Goal: Information Seeking & Learning: Learn about a topic

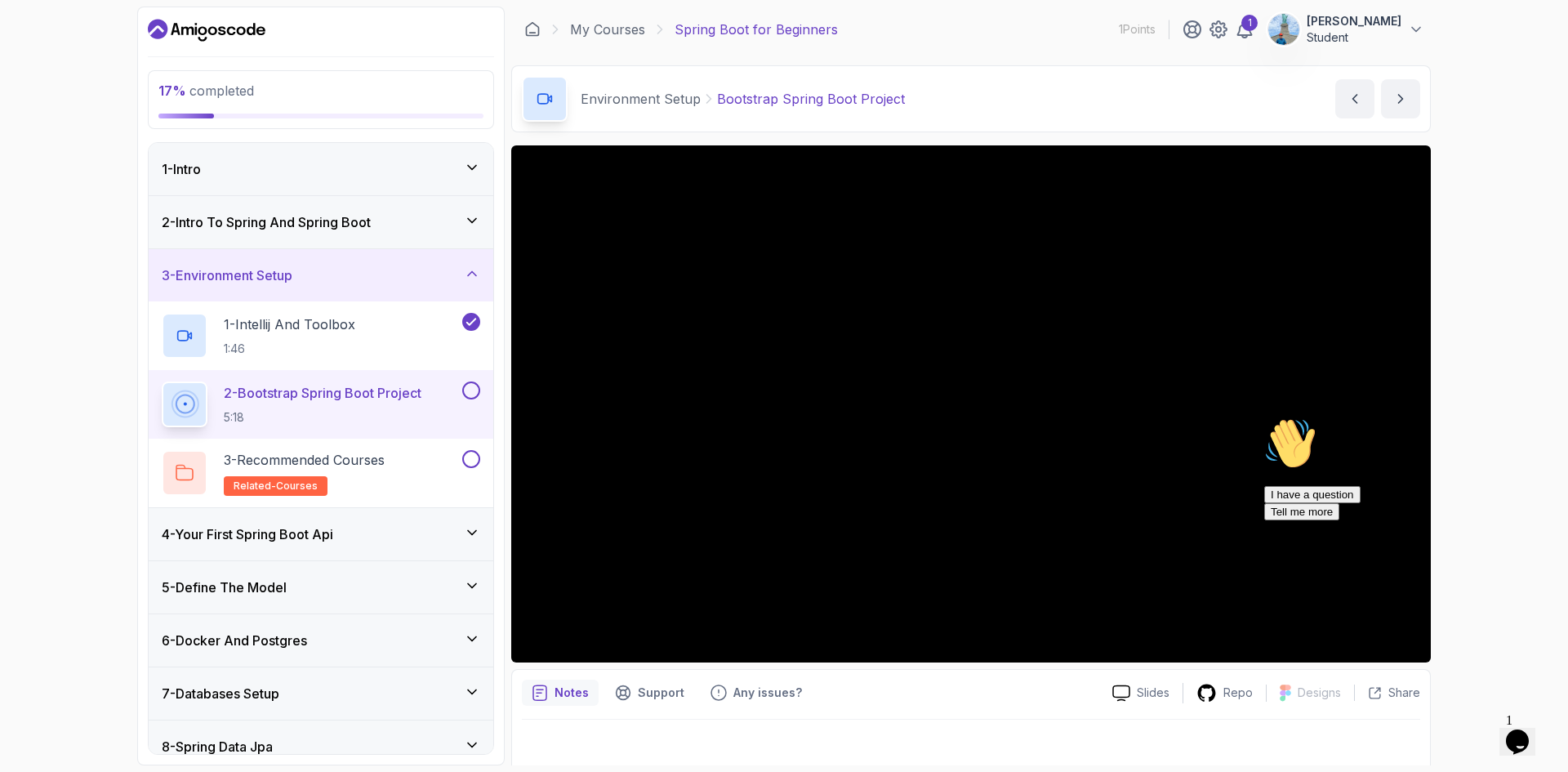
click at [1525, 114] on div "17 % completed 1 - Intro 2 - Intro To Spring And Spring Boot 3 - Environment Se…" at bounding box center [784, 386] width 1568 height 772
click at [1521, 206] on div "17 % completed 1 - Intro 2 - Intro To Spring And Spring Boot 3 - Environment Se…" at bounding box center [784, 386] width 1568 height 772
click at [1527, 262] on div "17 % completed 1 - Intro 2 - Intro To Spring And Spring Boot 3 - Environment Se…" at bounding box center [784, 386] width 1568 height 772
click at [1491, 211] on div "17 % completed 1 - Intro 2 - Intro To Spring And Spring Boot 3 - Environment Se…" at bounding box center [784, 386] width 1568 height 772
click at [1444, 276] on div "17 % completed 1 - Intro 2 - Intro To Spring And Spring Boot 3 - Environment Se…" at bounding box center [784, 386] width 1568 height 772
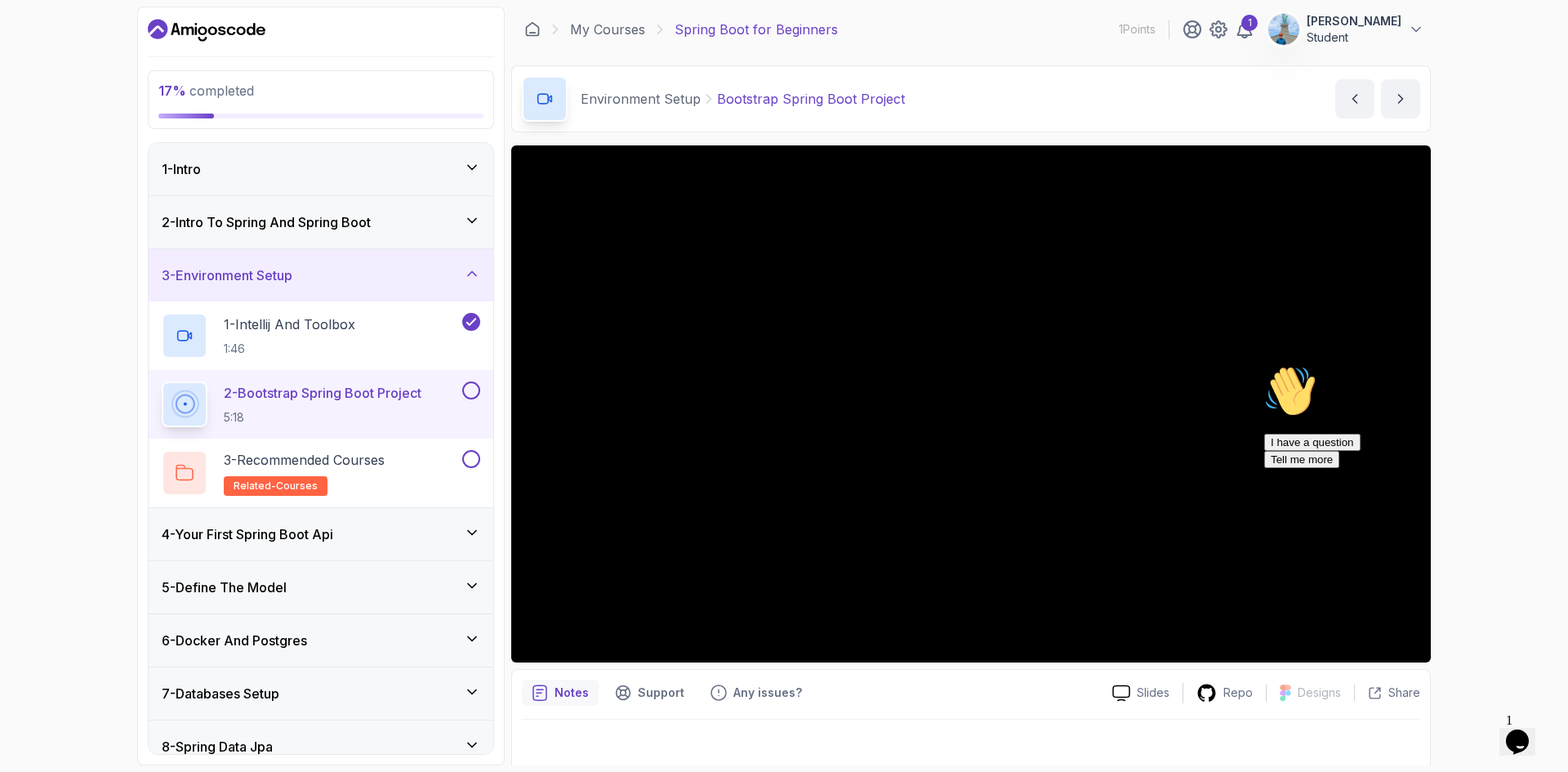
click at [1470, 393] on div "Hi! How can we help? I have a question Tell me more" at bounding box center [1410, 416] width 294 height 102
click at [1470, 467] on div "Hi! How can we help? I have a question Tell me more" at bounding box center [1410, 416] width 294 height 102
click at [1503, 453] on div "Hi! How can we help? I have a question Tell me more" at bounding box center [1410, 416] width 294 height 102
click at [503, 651] on div "17 % completed 1 - Intro 2 - Intro To Spring And Spring Boot 3 - Environment Se…" at bounding box center [321, 386] width 368 height 758
drag, startPoint x: 1539, startPoint y: 523, endPoint x: 1539, endPoint y: 489, distance: 34.0
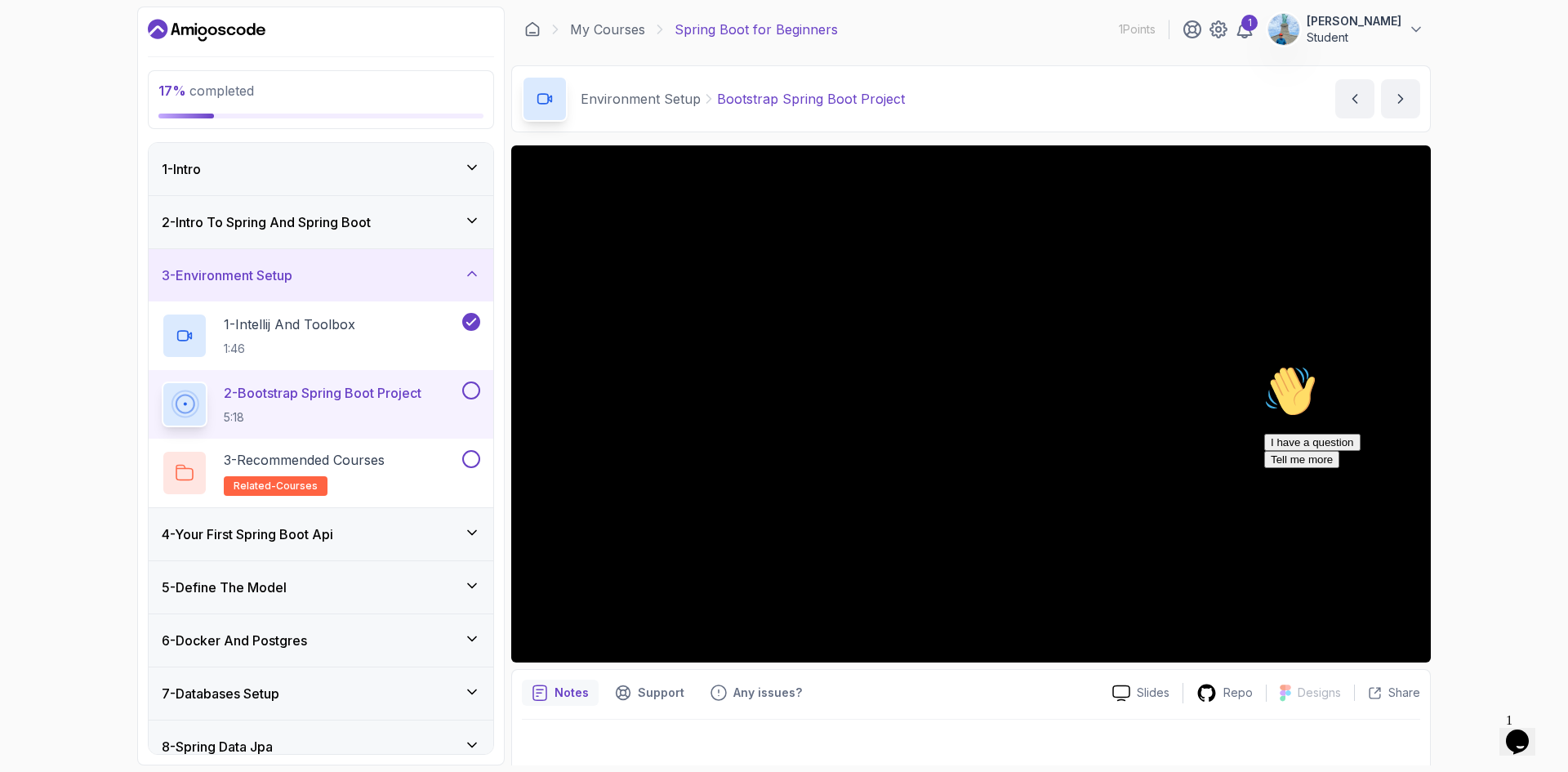
click at [1539, 467] on div "Hi! How can we help? I have a question Tell me more" at bounding box center [1410, 416] width 294 height 102
click at [1264, 365] on icon "Chat attention grabber" at bounding box center [1264, 365] width 0 height 0
click at [1459, 242] on div "17 % completed 1 - Intro 2 - Intro To Spring And Spring Boot 3 - Environment Se…" at bounding box center [784, 386] width 1568 height 772
click at [1545, 285] on div "17 % completed 1 - Intro 2 - Intro To Spring And Spring Boot 3 - Environment Se…" at bounding box center [784, 386] width 1568 height 772
click at [1490, 148] on div "17 % completed 1 - Intro 2 - Intro To Spring And Spring Boot 3 - Environment Se…" at bounding box center [784, 386] width 1568 height 772
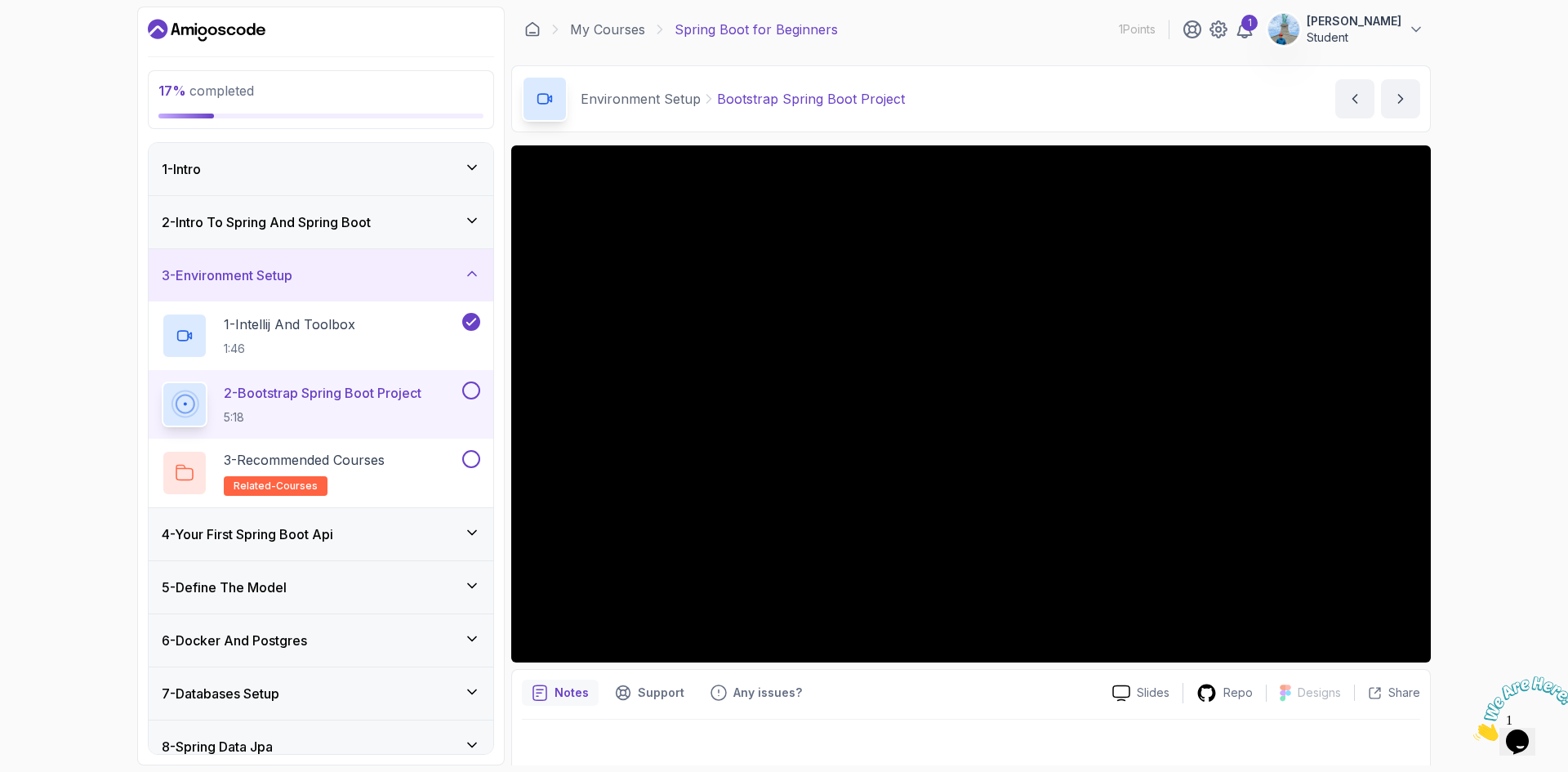
click at [1525, 267] on div "17 % completed 1 - Intro 2 - Intro To Spring And Spring Boot 3 - Environment Se…" at bounding box center [784, 386] width 1568 height 772
click at [1478, 218] on div "17 % completed 1 - Intro 2 - Intro To Spring And Spring Boot 3 - Environment Se…" at bounding box center [784, 386] width 1568 height 772
click at [1544, 363] on div "17 % completed 1 - Intro 2 - Intro To Spring And Spring Boot 3 - Environment Se…" at bounding box center [784, 386] width 1568 height 772
click at [1473, 523] on div "17 % completed 1 - Intro 2 - Intro To Spring And Spring Boot 3 - Environment Se…" at bounding box center [784, 386] width 1568 height 772
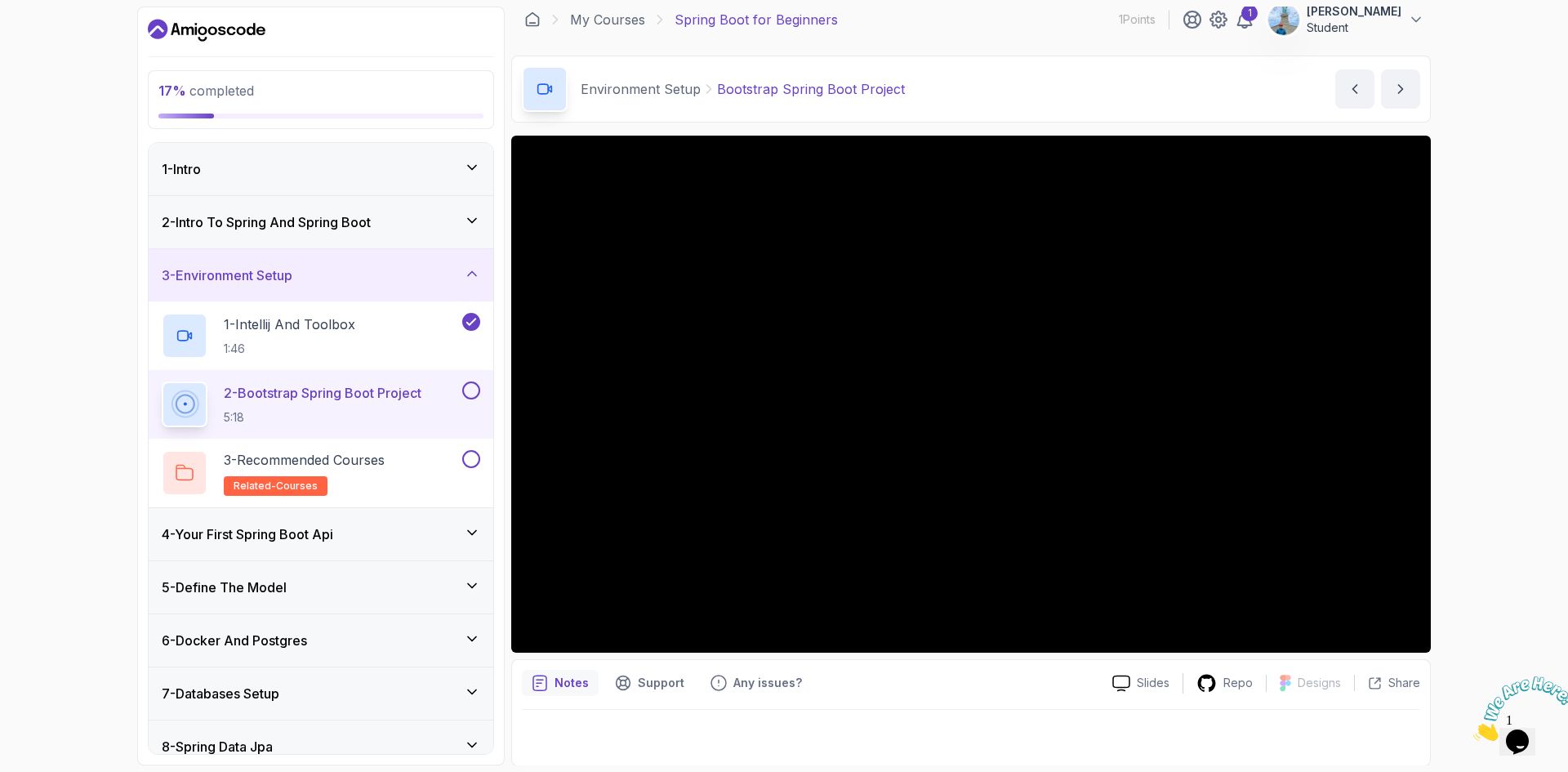
scroll to position [11, 0]
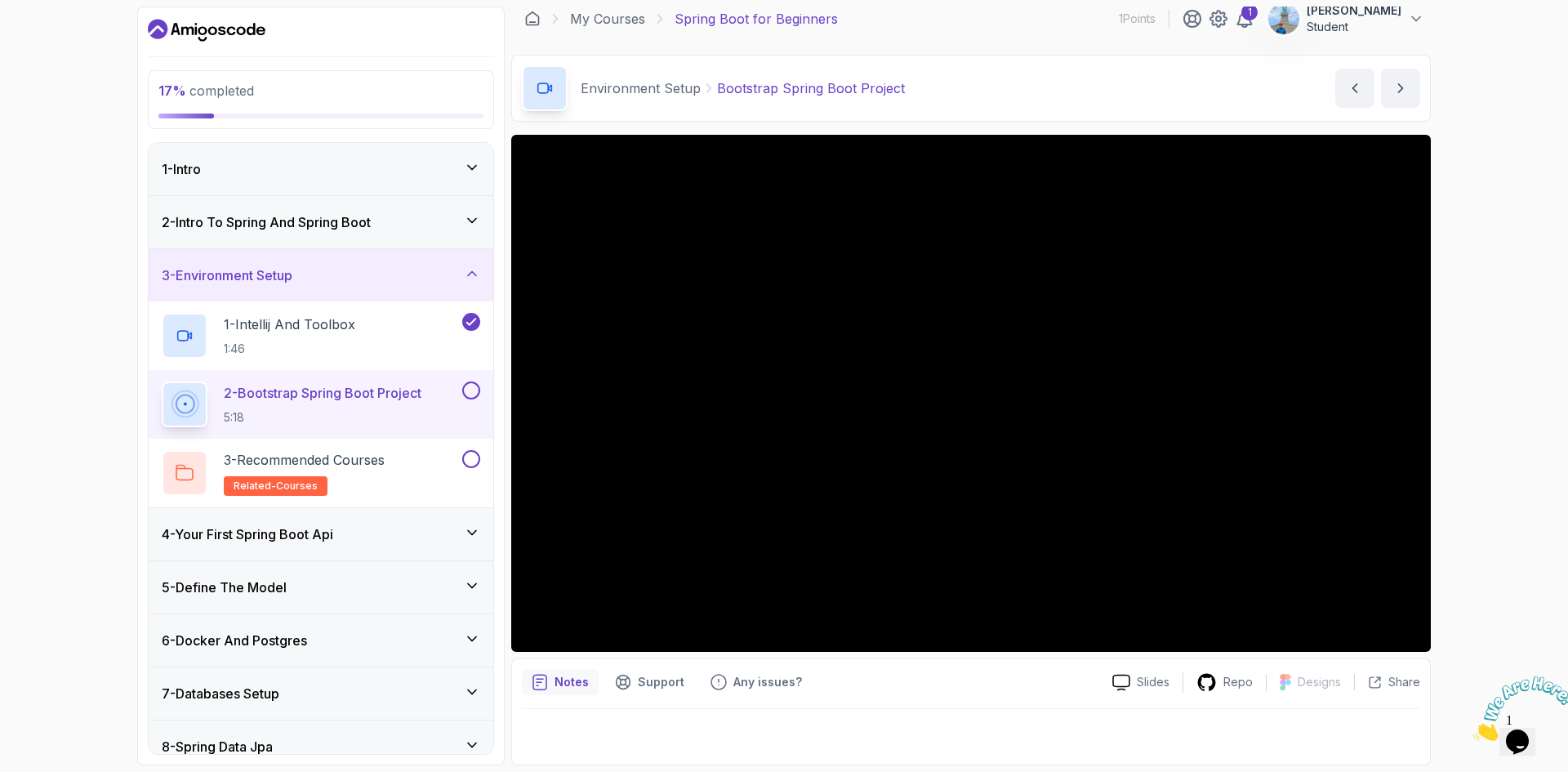
click at [456, 394] on div "2 - Bootstrap Spring Boot Project 5:18" at bounding box center [310, 404] width 298 height 46
click at [467, 394] on button at bounding box center [471, 390] width 18 height 18
click at [384, 451] on p "3 - Recommended Courses" at bounding box center [303, 460] width 161 height 20
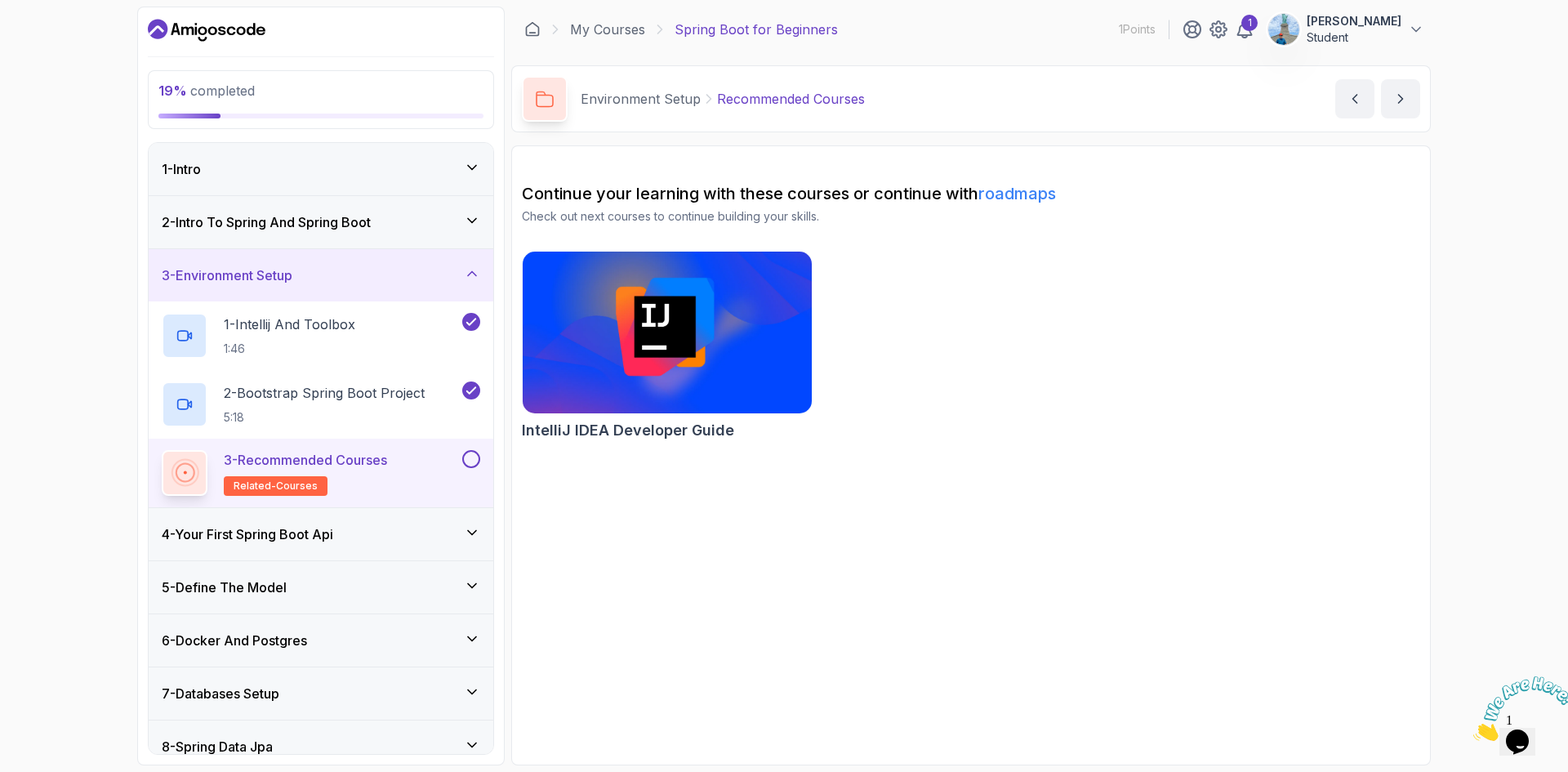
click at [476, 455] on button at bounding box center [471, 459] width 18 height 18
click at [460, 526] on div "4 - Your First Spring Boot Api" at bounding box center [321, 534] width 318 height 20
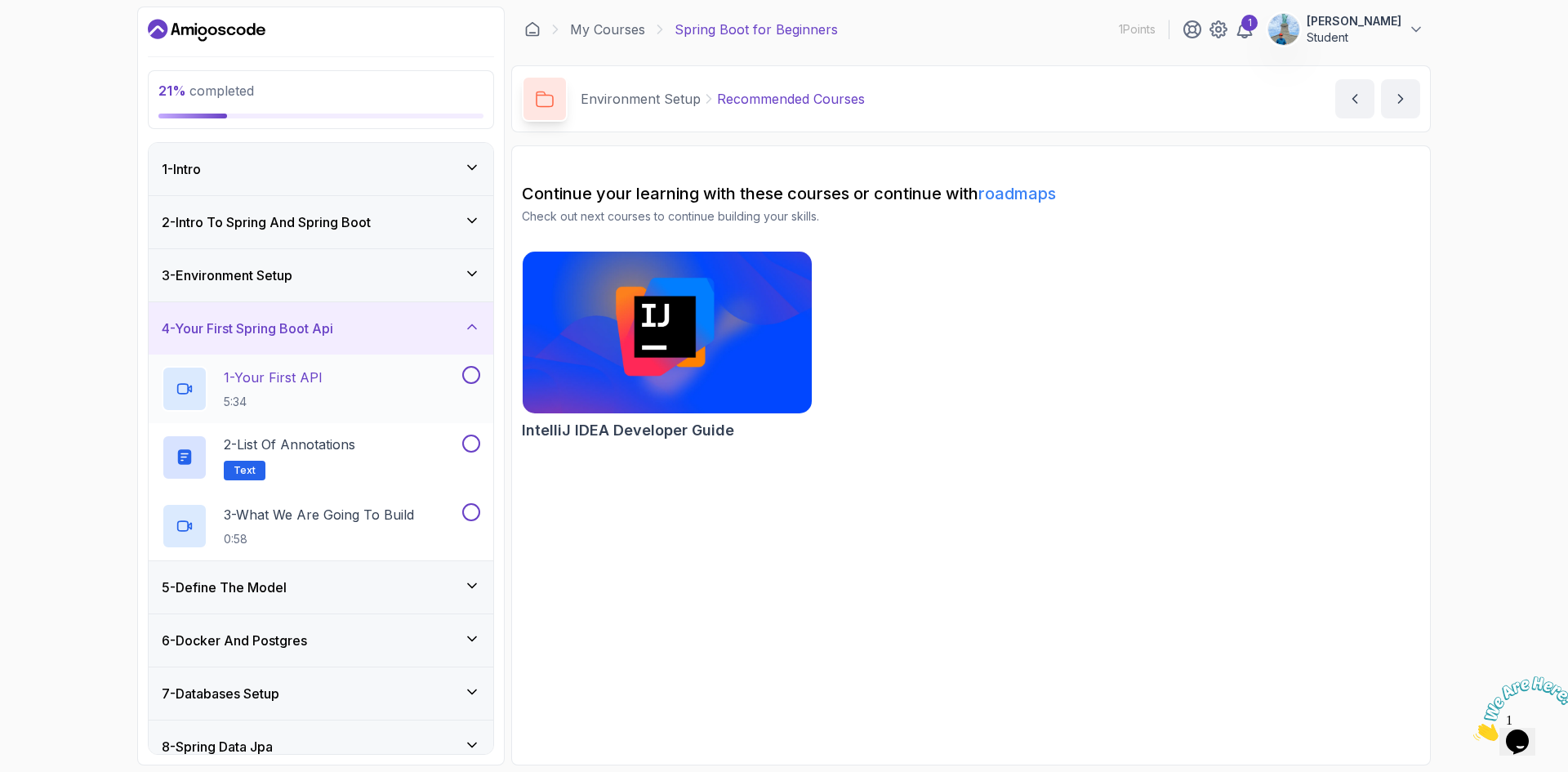
click at [274, 382] on p "1 - Your First API" at bounding box center [272, 378] width 99 height 20
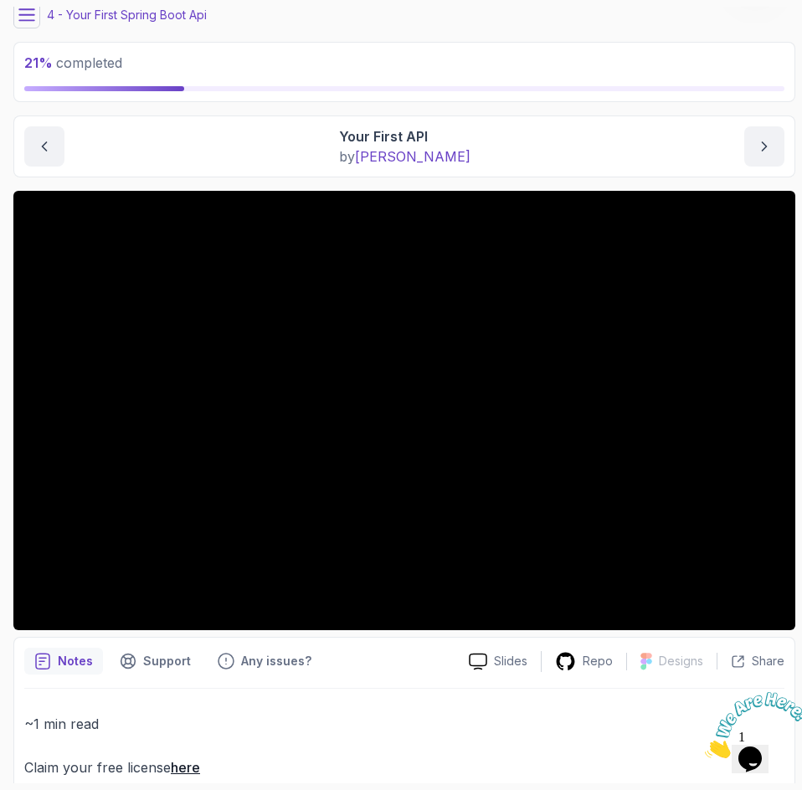
scroll to position [95, 0]
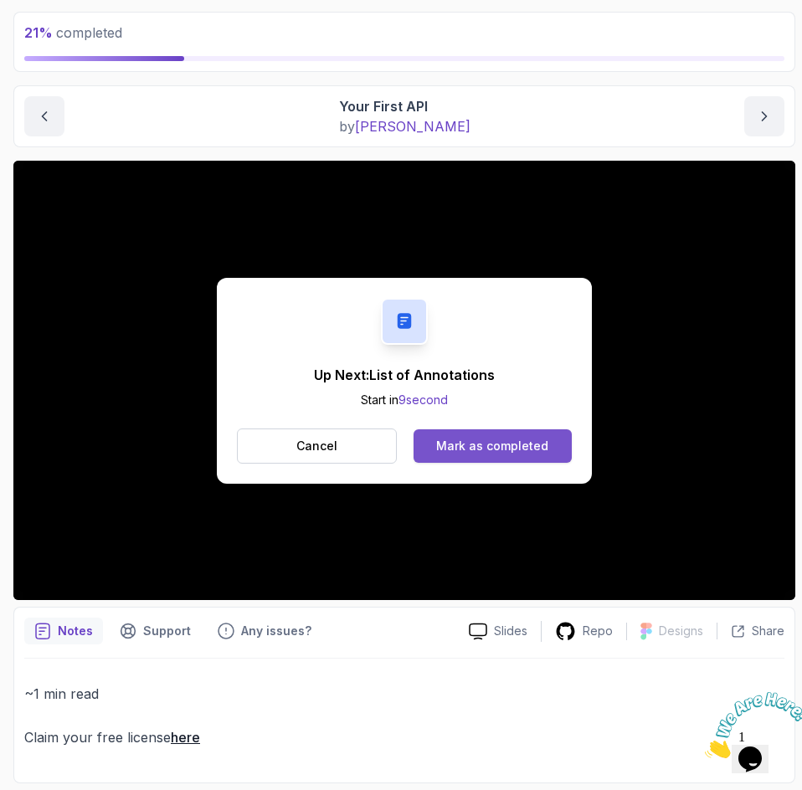
click at [429, 449] on button "Mark as completed" at bounding box center [492, 445] width 158 height 33
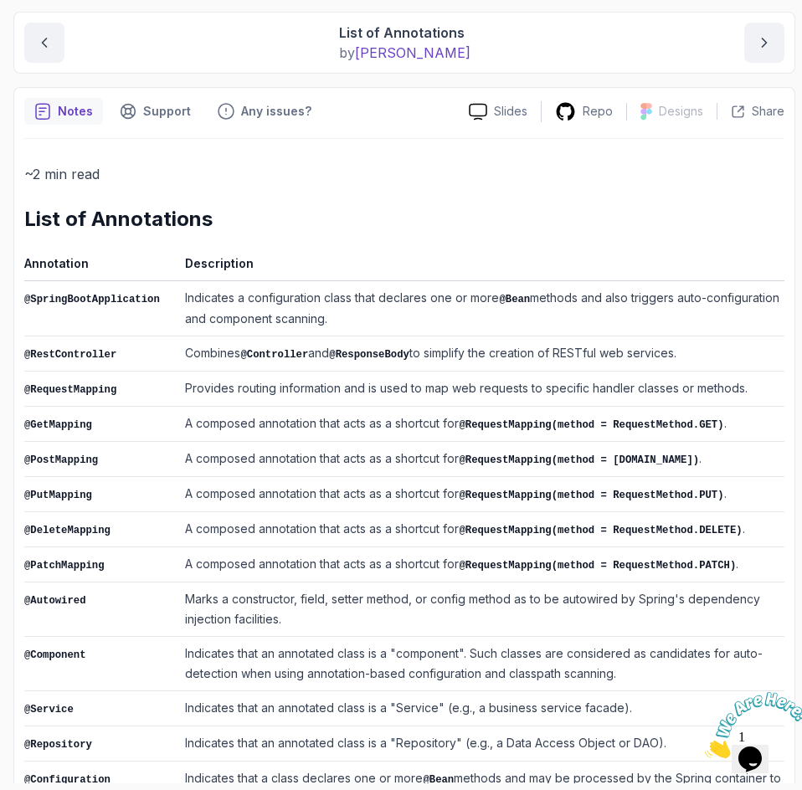
scroll to position [207, 0]
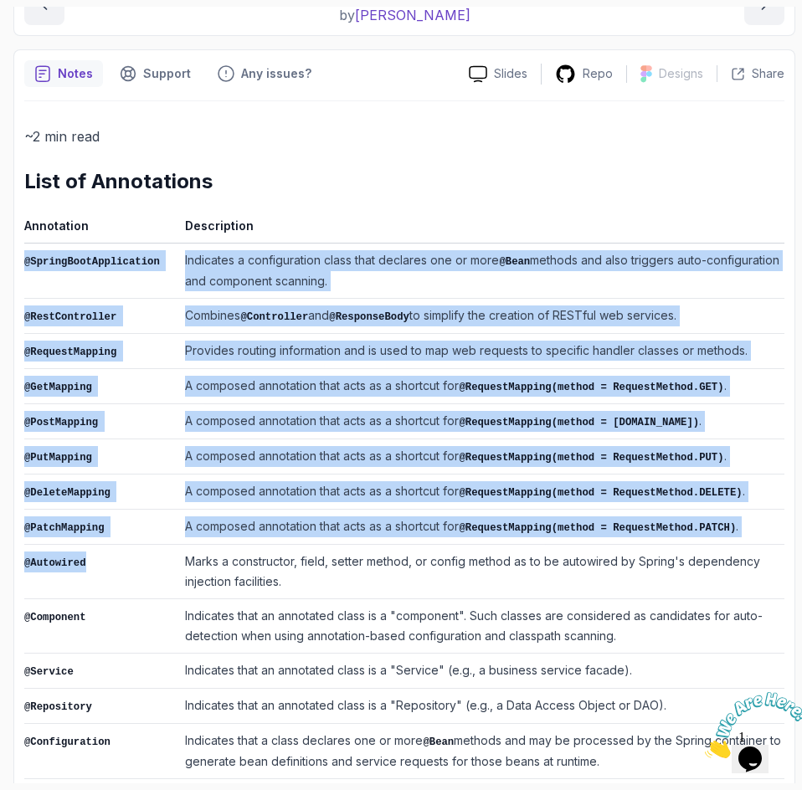
click at [142, 590] on td "@Autowired" at bounding box center [101, 572] width 154 height 54
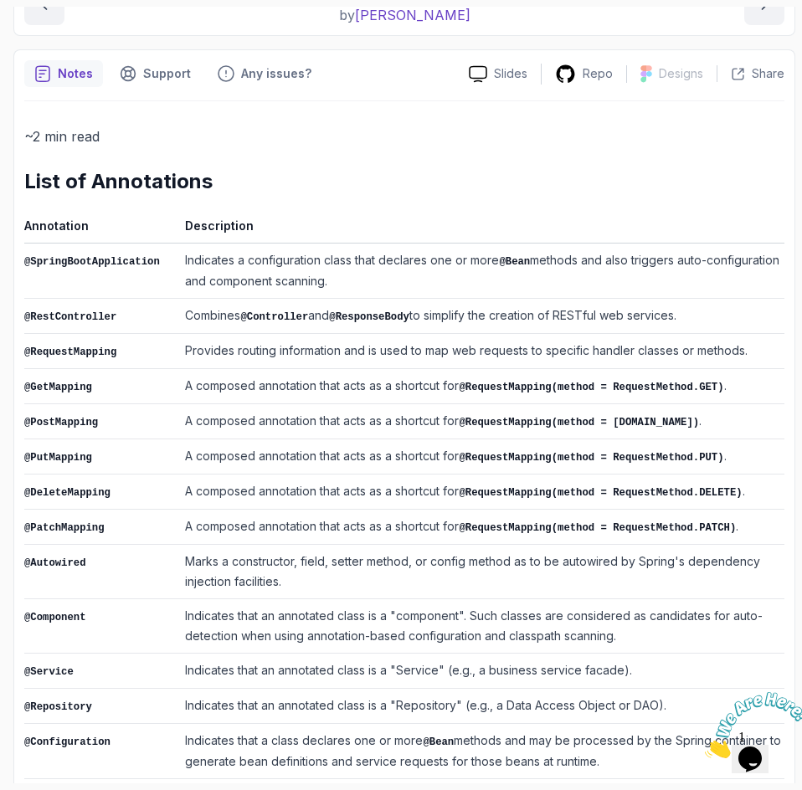
drag, startPoint x: 145, startPoint y: 596, endPoint x: 69, endPoint y: 579, distance: 78.0
click at [69, 579] on td "@Autowired" at bounding box center [101, 572] width 154 height 54
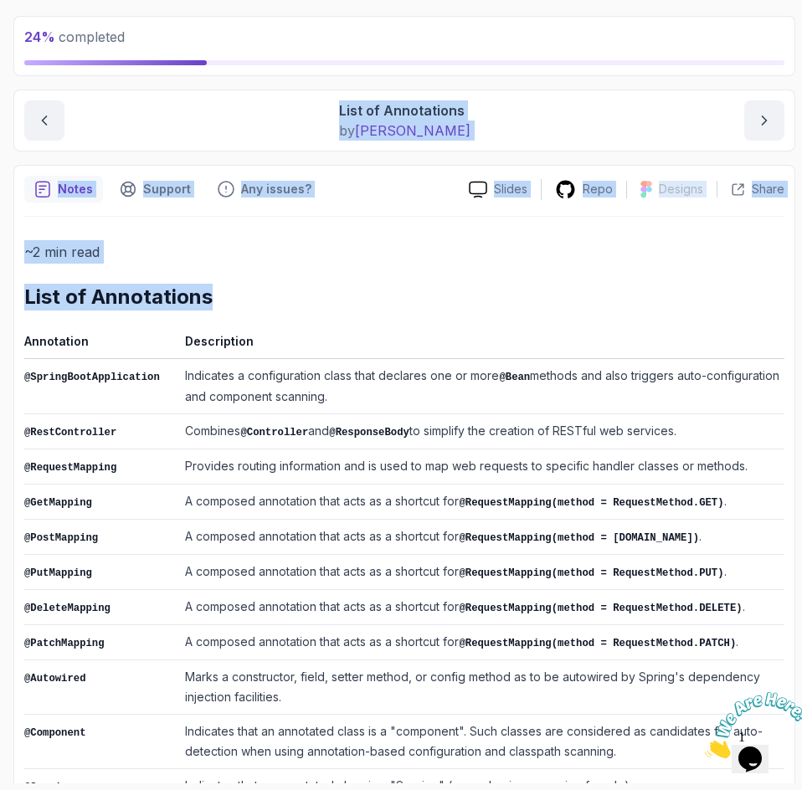
scroll to position [29, 0]
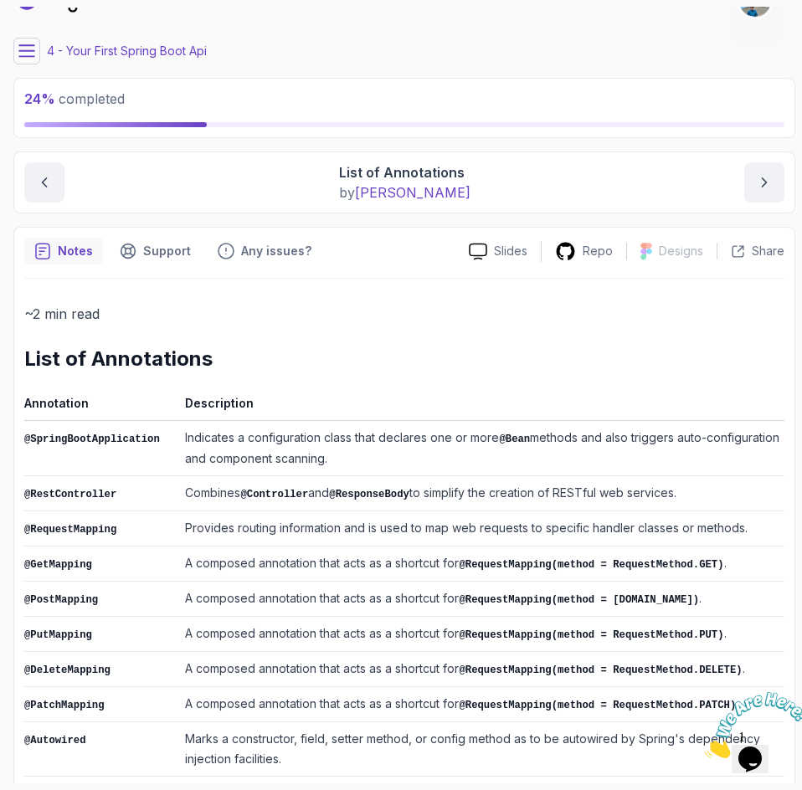
drag, startPoint x: 522, startPoint y: 763, endPoint x: 22, endPoint y: 402, distance: 617.3
click at [22, 402] on div "Notes Support Any issues? Slides Repo Designs Design not available Share ~2 min…" at bounding box center [404, 679] width 782 height 904
copy div
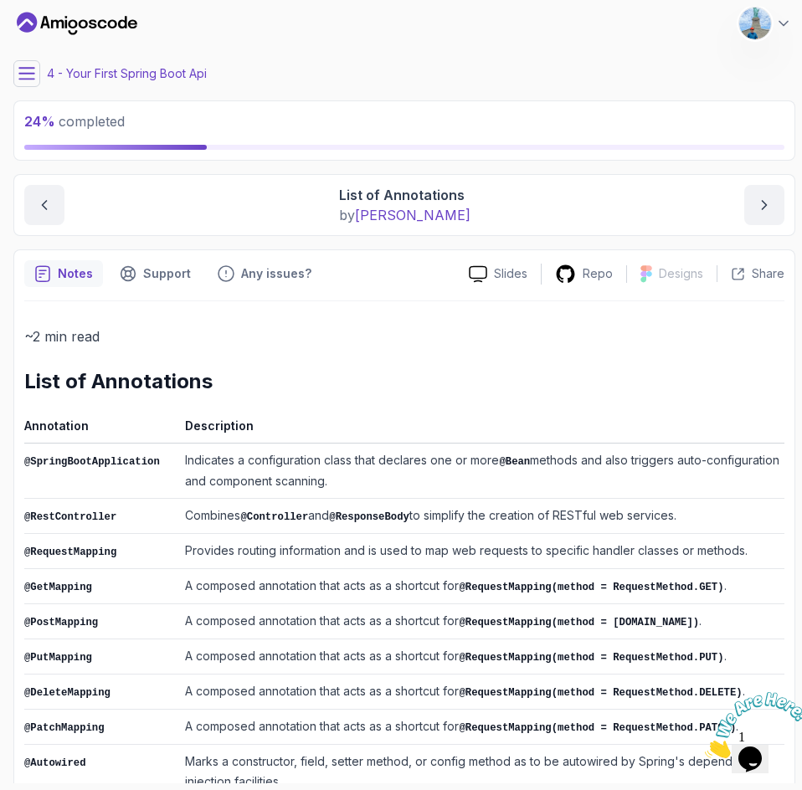
scroll to position [0, 0]
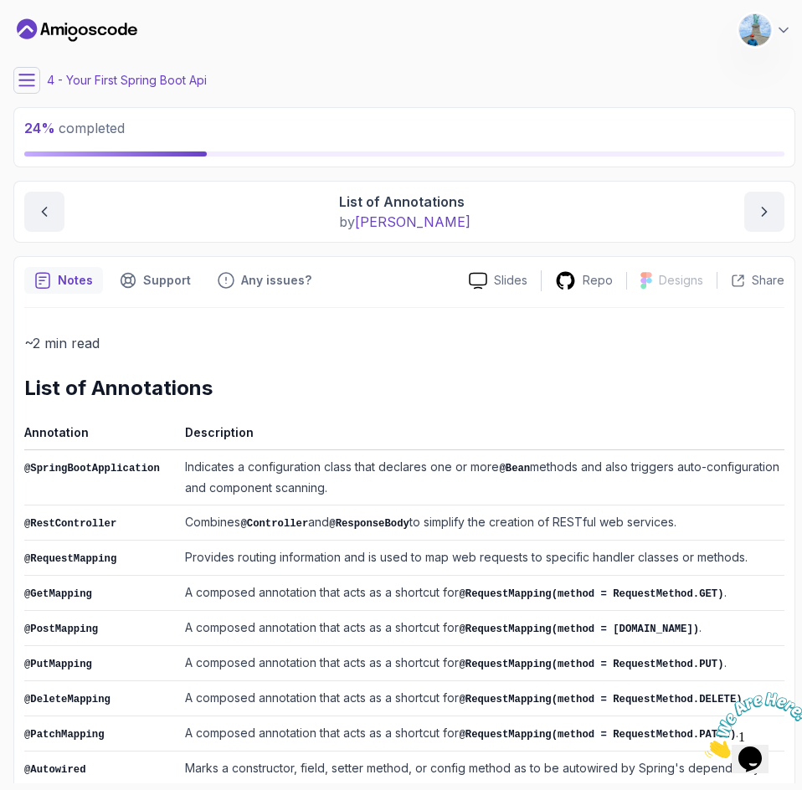
click at [23, 95] on main "My Courses Spring Boot for Beginners 1 Points 1 [PERSON_NAME] Student 4 - Your …" at bounding box center [404, 395] width 782 height 777
click at [22, 85] on icon at bounding box center [26, 79] width 15 height 11
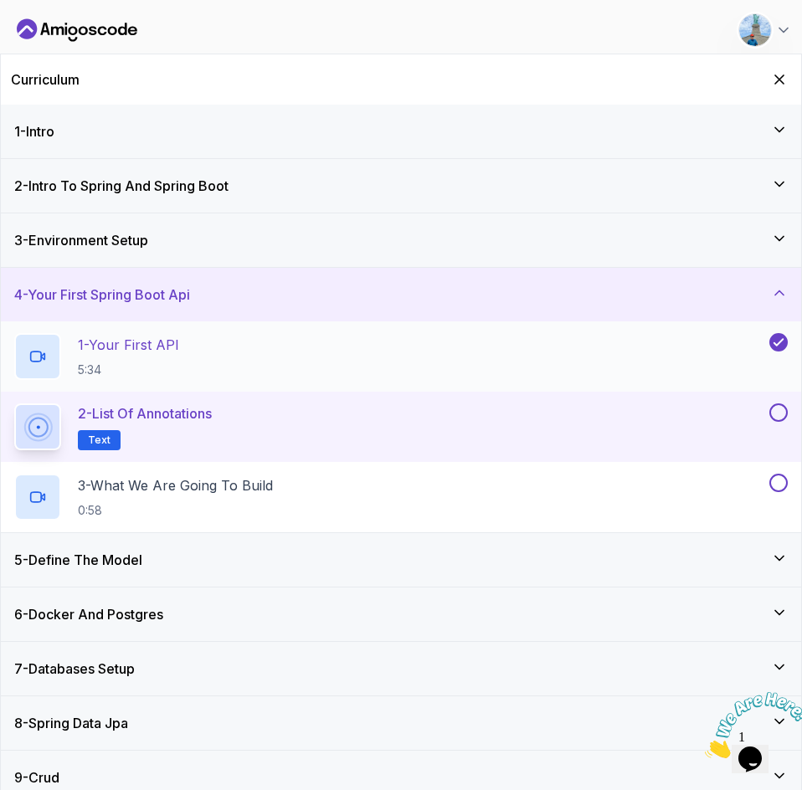
click at [126, 346] on p "1 - Your First API" at bounding box center [128, 345] width 101 height 20
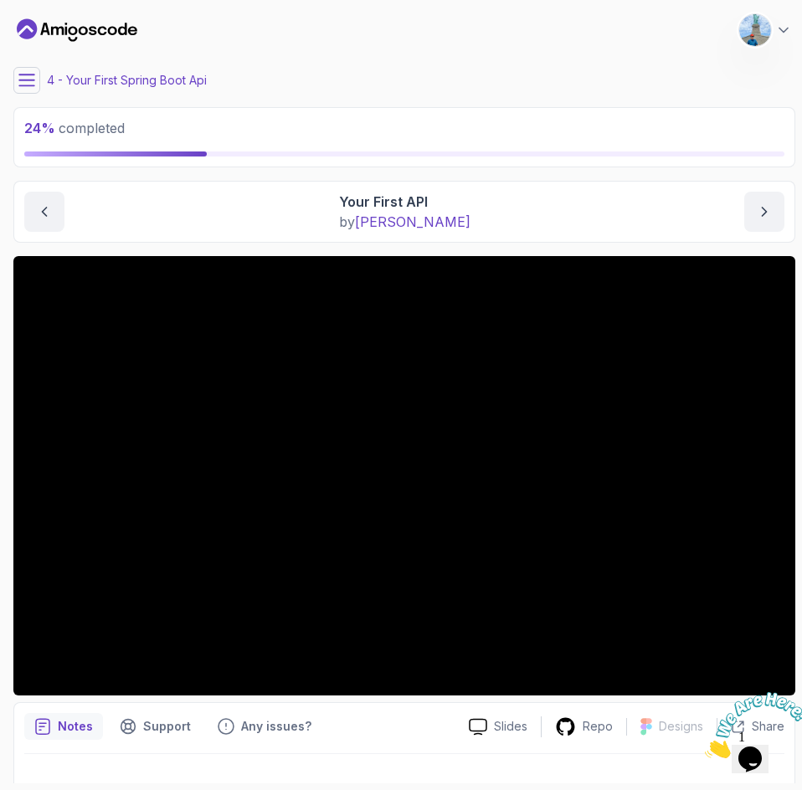
scroll to position [95, 0]
